Goal: Transaction & Acquisition: Purchase product/service

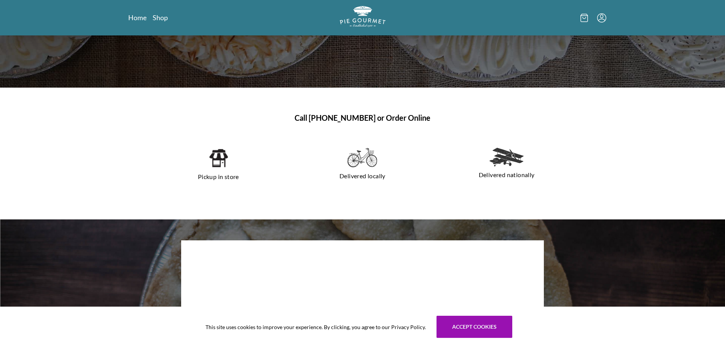
scroll to position [108, 0]
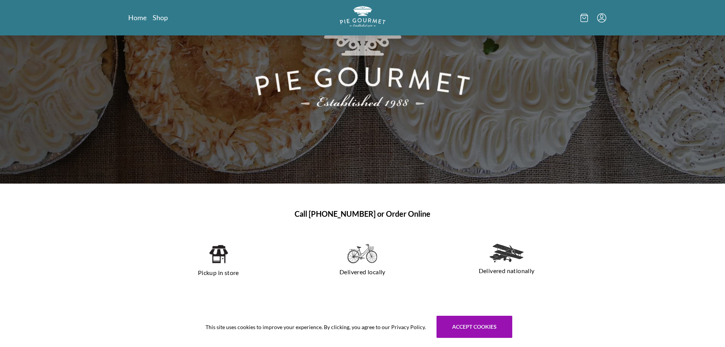
click at [214, 256] on img at bounding box center [217, 253] width 19 height 21
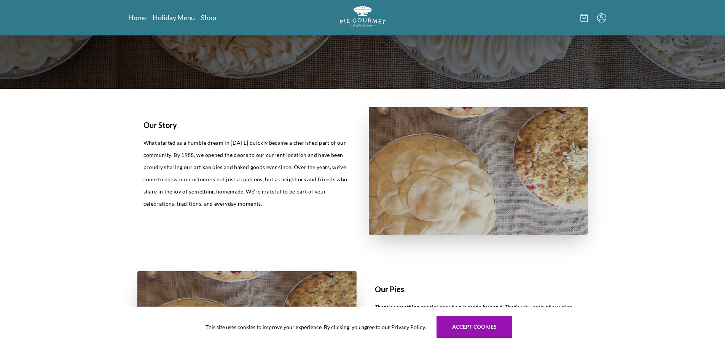
scroll to position [184, 0]
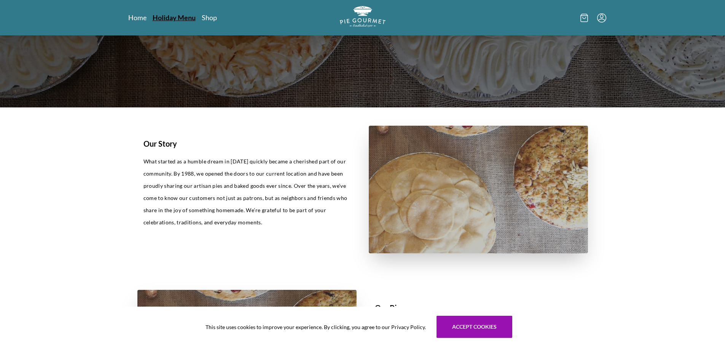
click at [178, 19] on link "Holiday Menu" at bounding box center [174, 17] width 43 height 9
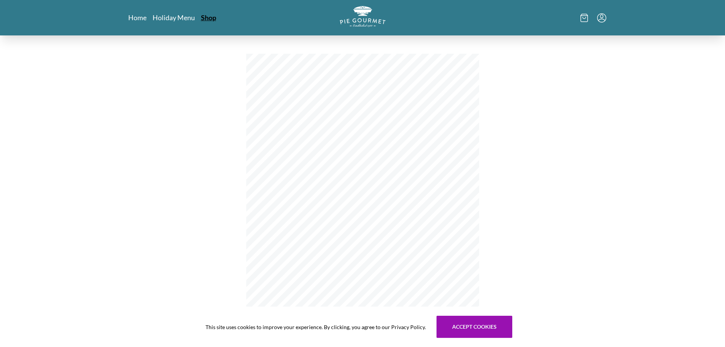
click at [208, 21] on link "Shop" at bounding box center [208, 17] width 15 height 9
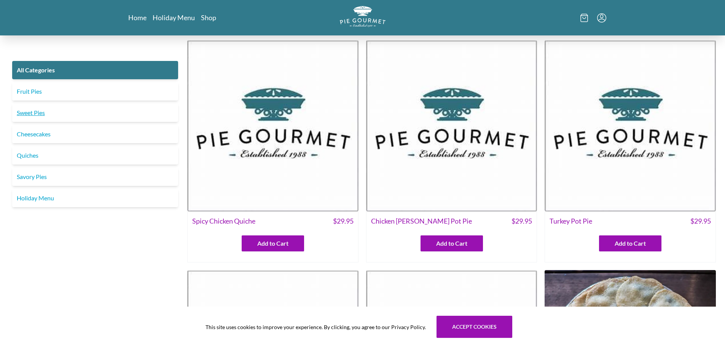
click at [37, 108] on link "Sweet Pies" at bounding box center [95, 112] width 166 height 18
